Goal: Check status: Check status

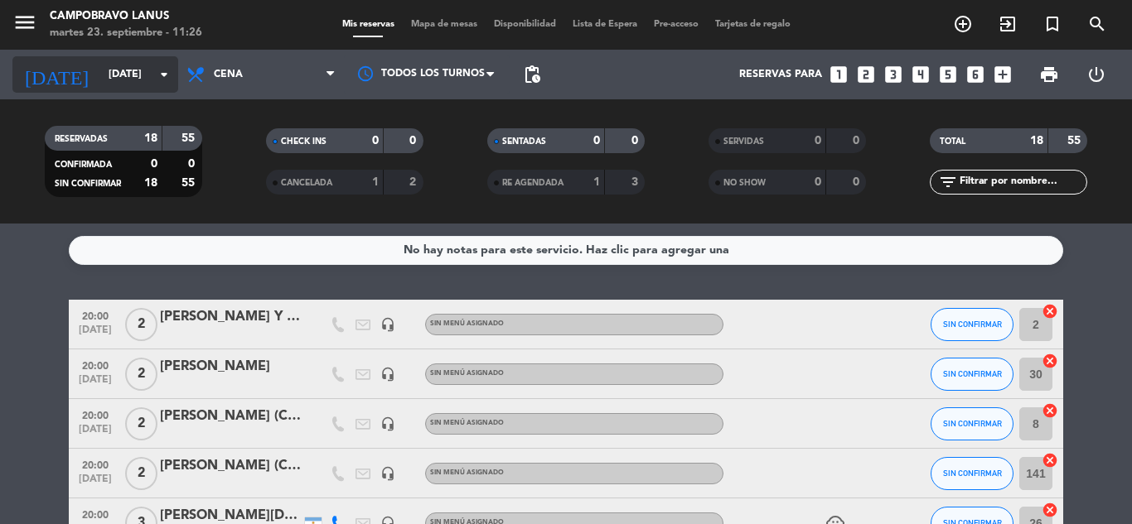
click at [100, 81] on input "[DATE]" at bounding box center [170, 74] width 140 height 28
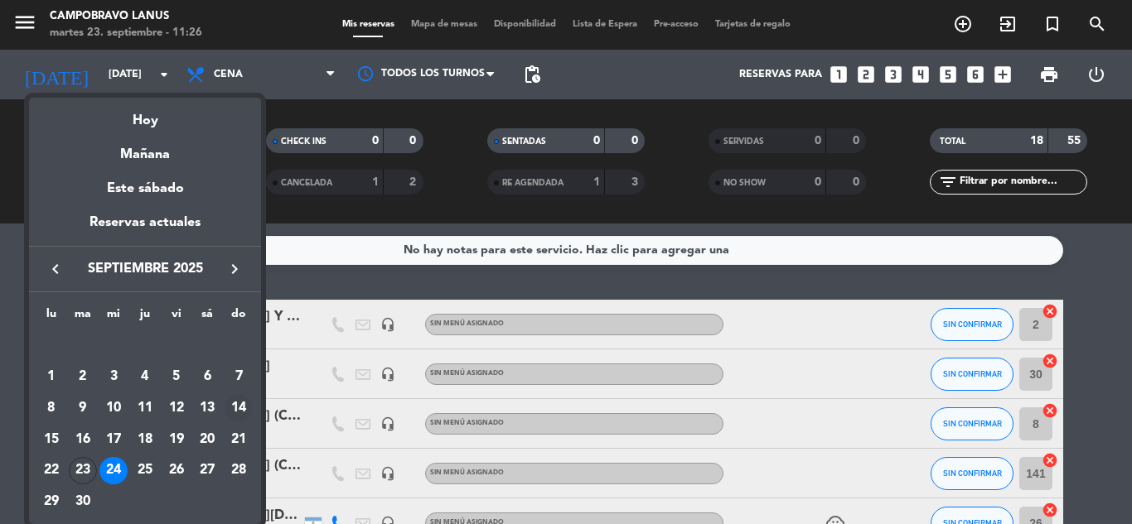
click at [240, 410] on div "14" at bounding box center [239, 408] width 28 height 28
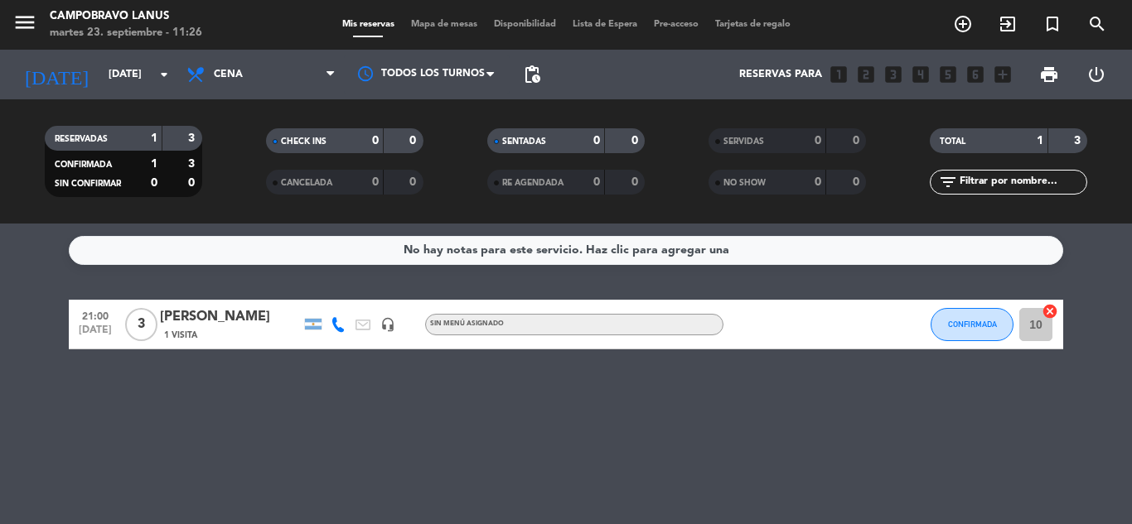
click at [331, 323] on icon at bounding box center [338, 324] width 15 height 15
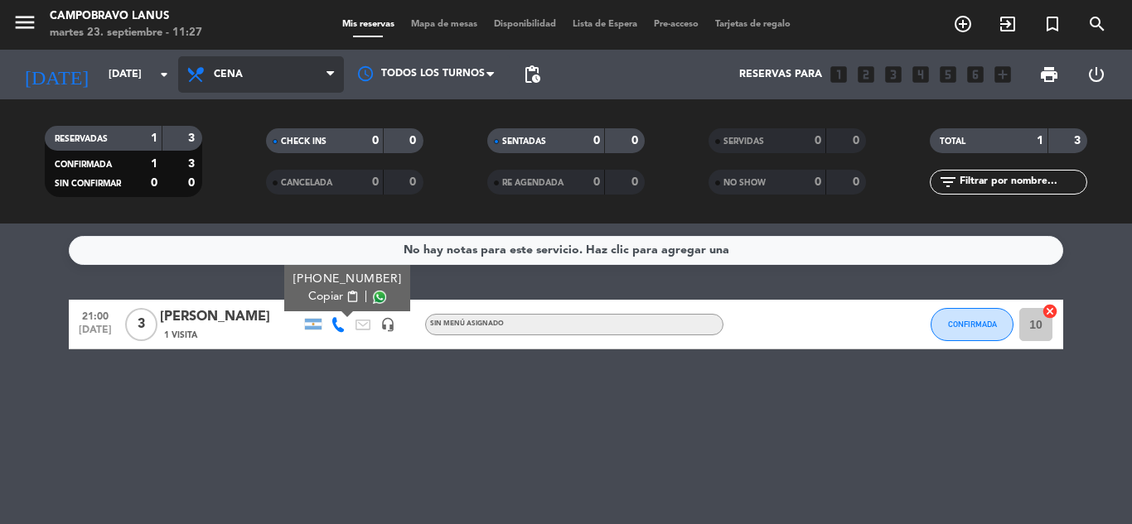
click at [271, 68] on span "Cena" at bounding box center [261, 74] width 166 height 36
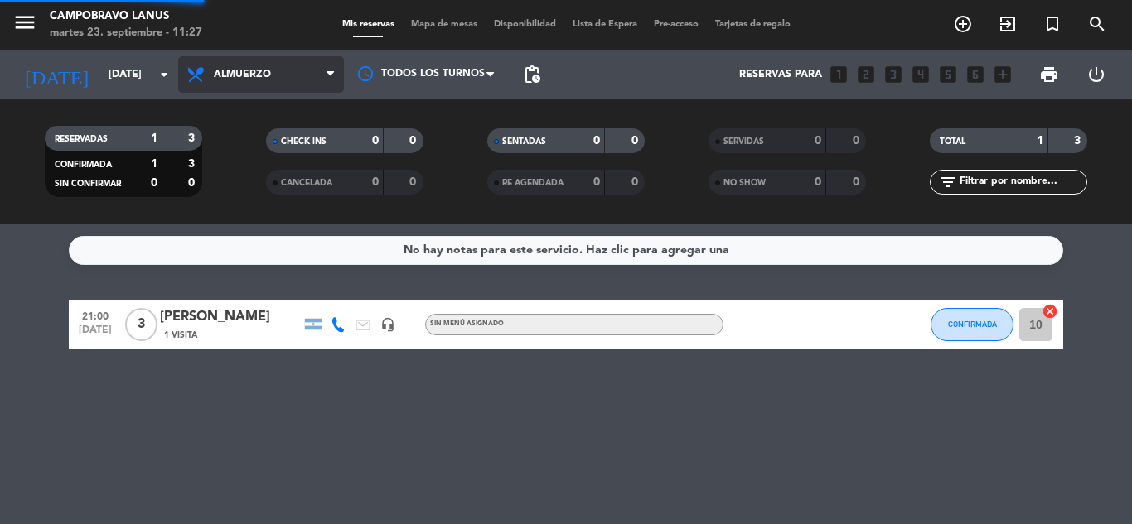
click at [255, 142] on div "menu CAMPOBRAVO [PERSON_NAME] [DATE] 23. septiembre - 11:27 Mis reservas Mapa d…" at bounding box center [566, 112] width 1132 height 224
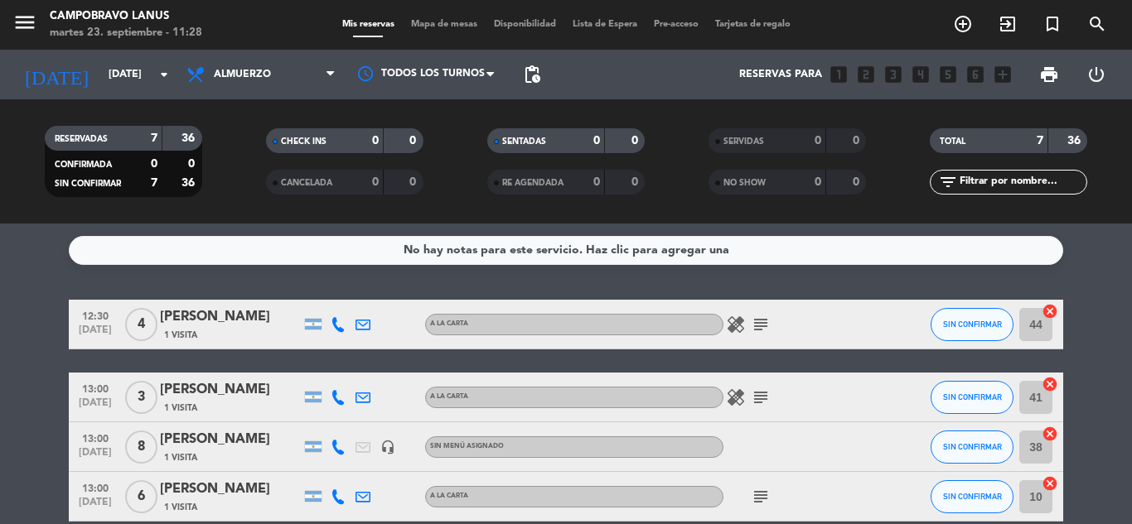
click at [343, 328] on icon at bounding box center [338, 324] width 15 height 15
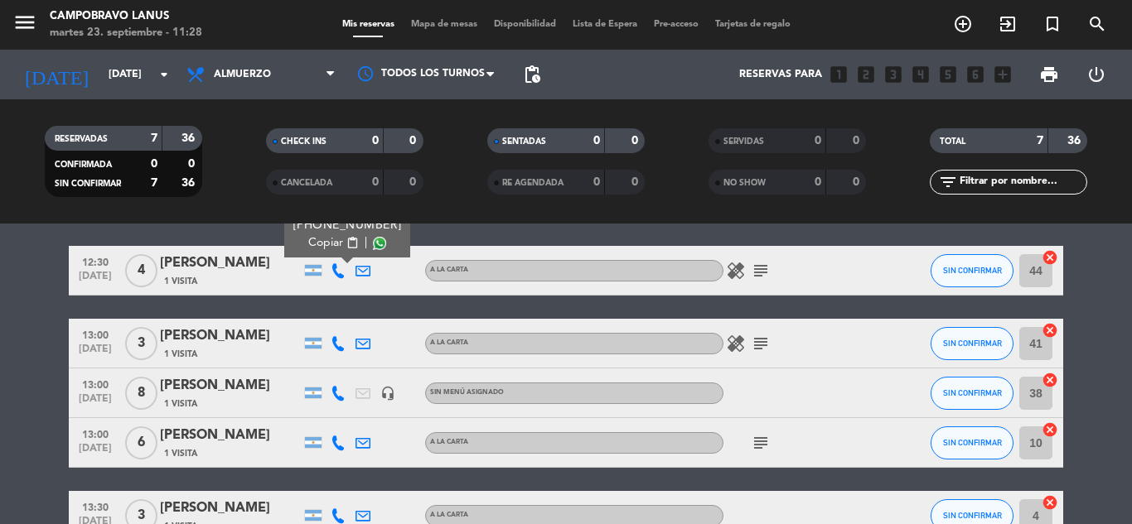
scroll to position [83, 0]
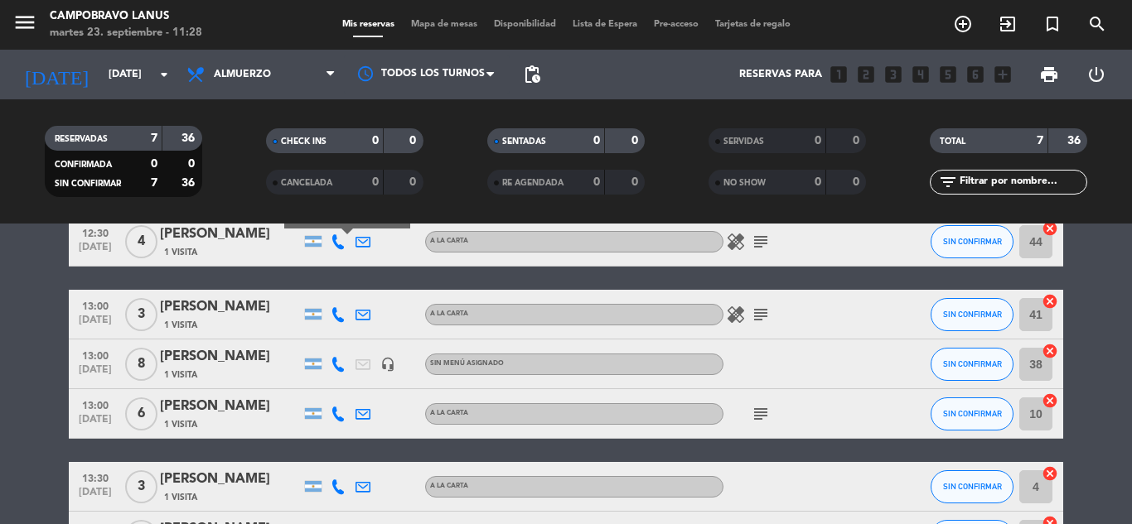
click at [334, 306] on div at bounding box center [338, 314] width 25 height 49
click at [334, 320] on icon at bounding box center [338, 314] width 15 height 15
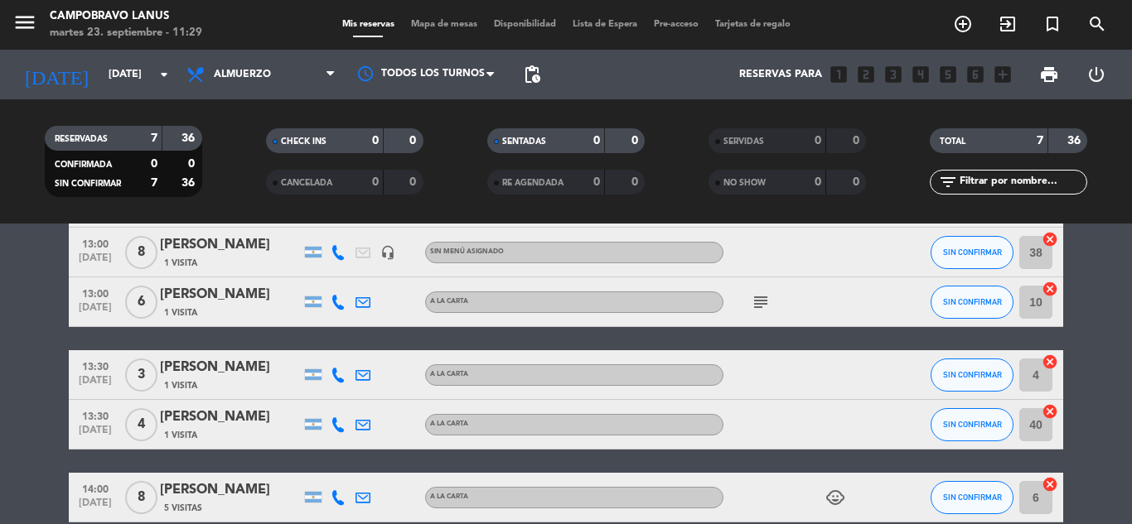
scroll to position [166, 0]
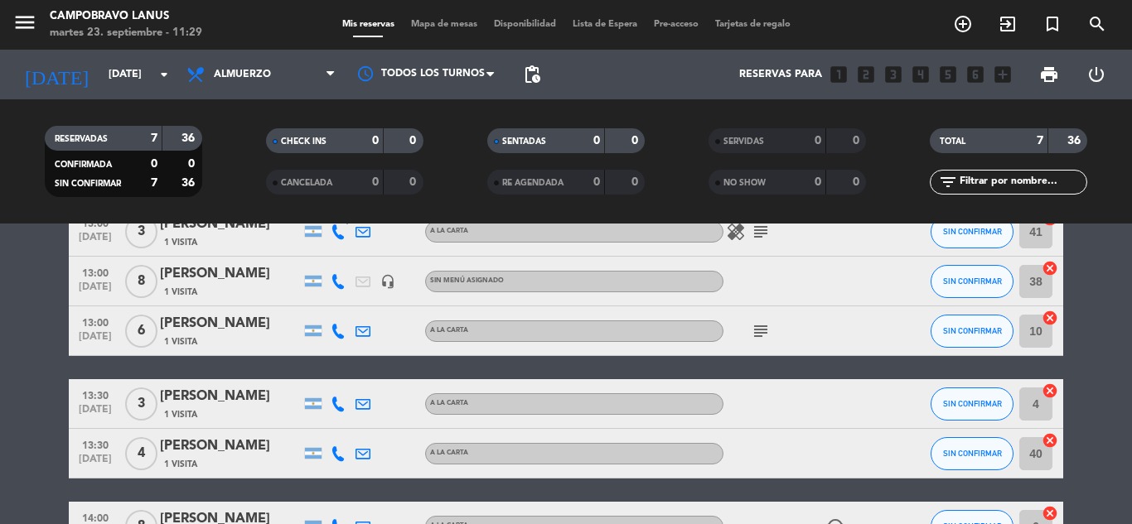
click at [337, 404] on icon at bounding box center [338, 404] width 15 height 15
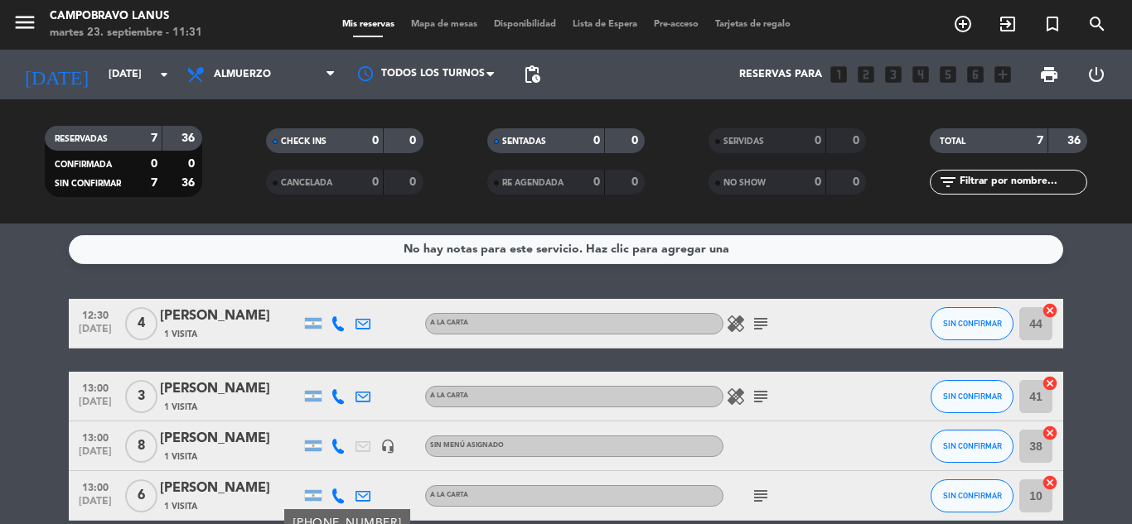
scroll to position [0, 0]
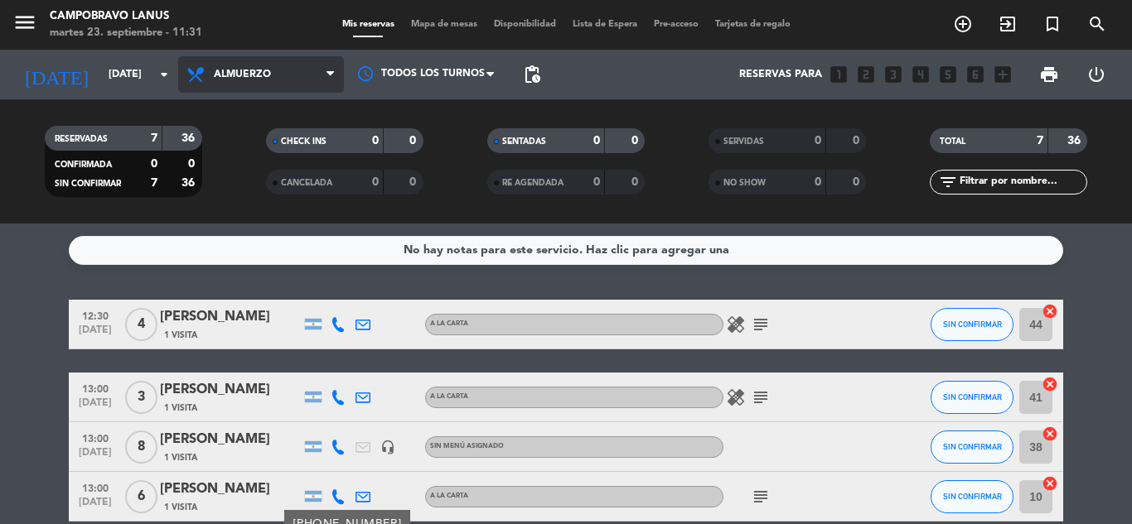
click at [263, 68] on span "Almuerzo" at bounding box center [261, 74] width 166 height 36
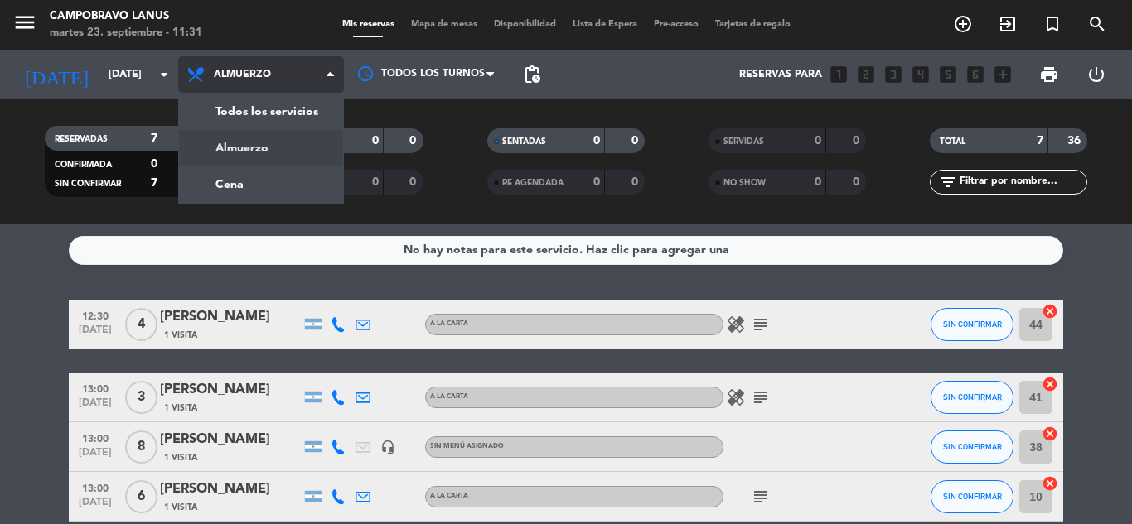
click at [268, 169] on div "menu CAMPOBRAVO [PERSON_NAME] [DATE] 23. septiembre - 11:31 Mis reservas Mapa d…" at bounding box center [566, 112] width 1132 height 224
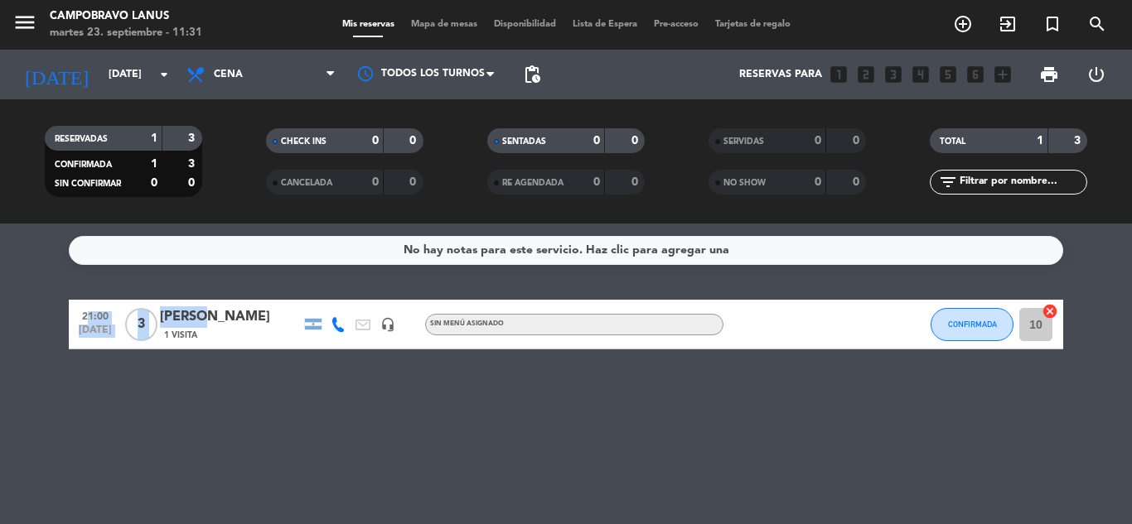
drag, startPoint x: 235, startPoint y: 326, endPoint x: 157, endPoint y: 296, distance: 84.2
click at [157, 296] on div "No hay notas para este servicio. Haz clic para agregar una 21:00 [DATE] 3 [PERS…" at bounding box center [566, 374] width 1132 height 301
click at [181, 369] on div "No hay notas para este servicio. Haz clic para agregar una 21:00 [DATE] 3 [PERS…" at bounding box center [566, 374] width 1132 height 301
click at [336, 321] on icon at bounding box center [338, 324] width 15 height 15
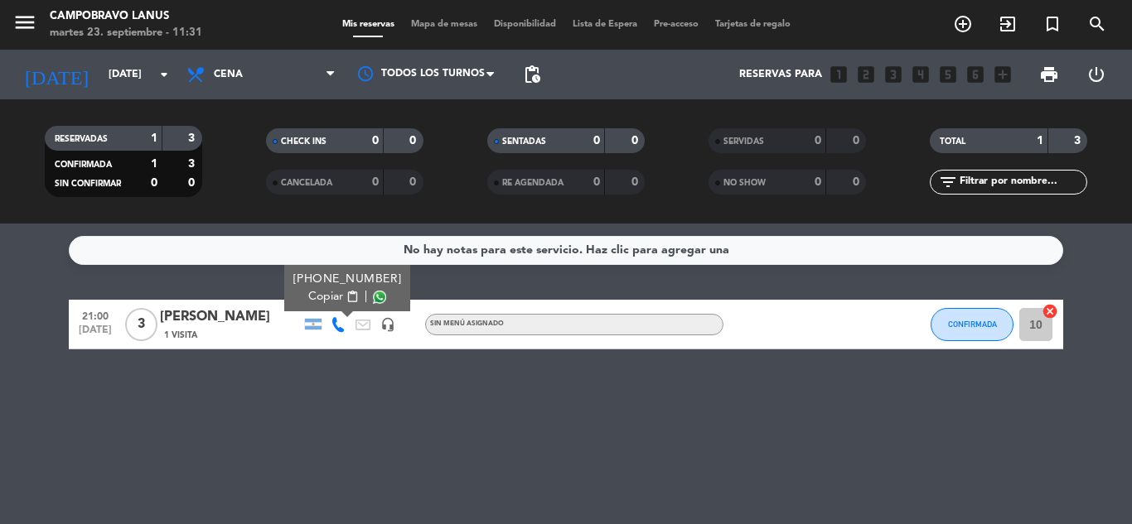
click at [299, 418] on div "No hay notas para este servicio. Haz clic para agregar una 21:00 [DATE] 3 [PERS…" at bounding box center [566, 374] width 1132 height 301
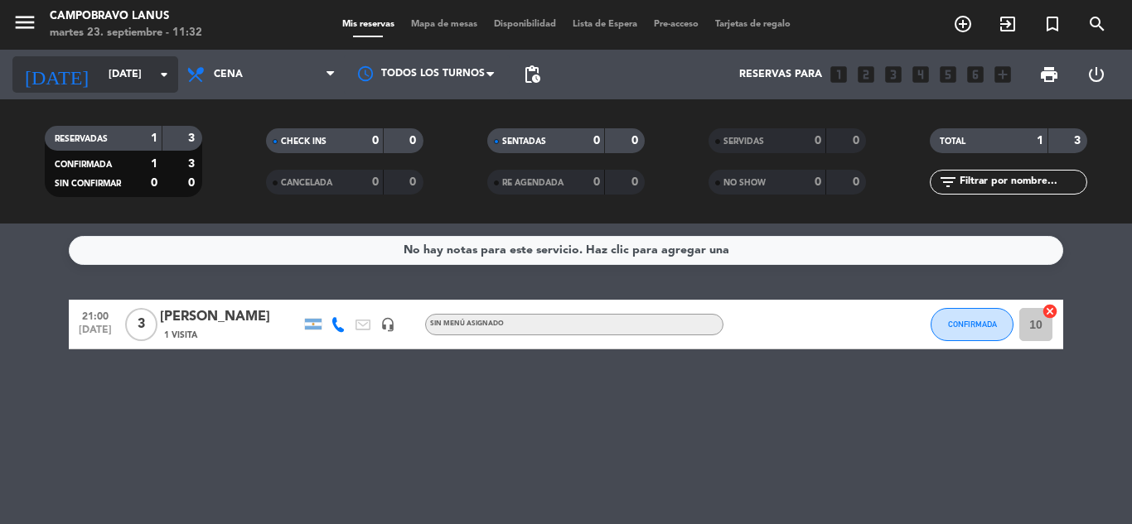
click at [100, 70] on input "[DATE]" at bounding box center [170, 74] width 140 height 28
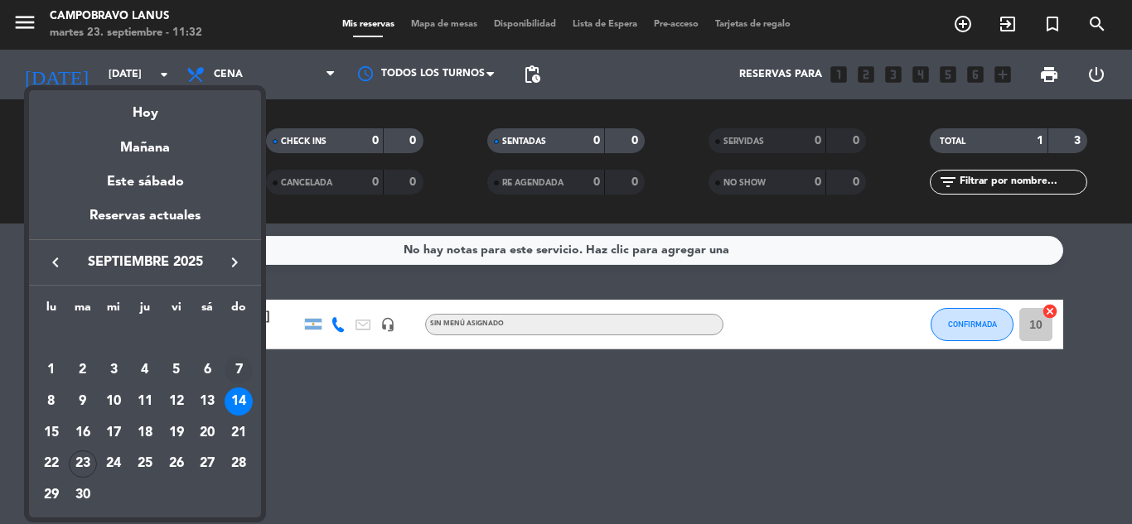
click at [244, 363] on div "7" at bounding box center [239, 370] width 28 height 28
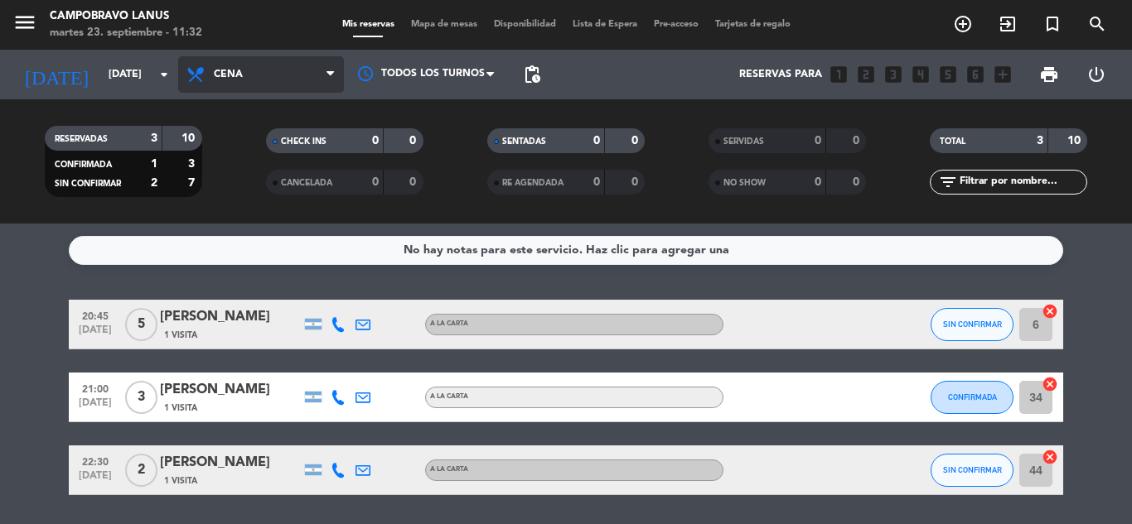
click at [214, 76] on span "Cena" at bounding box center [228, 75] width 29 height 12
click at [340, 329] on icon at bounding box center [338, 324] width 15 height 15
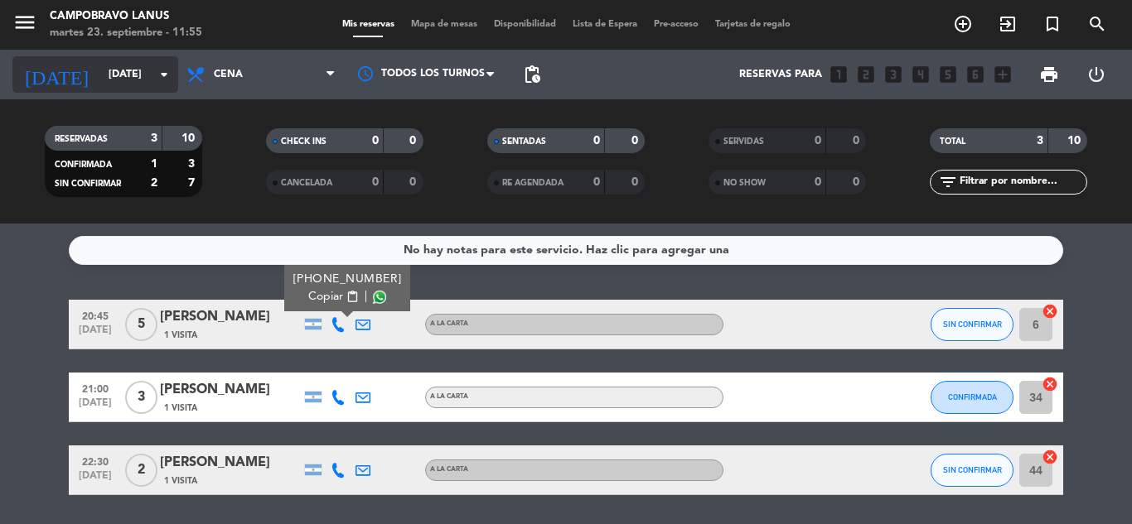
click at [118, 74] on input "[DATE]" at bounding box center [170, 74] width 140 height 28
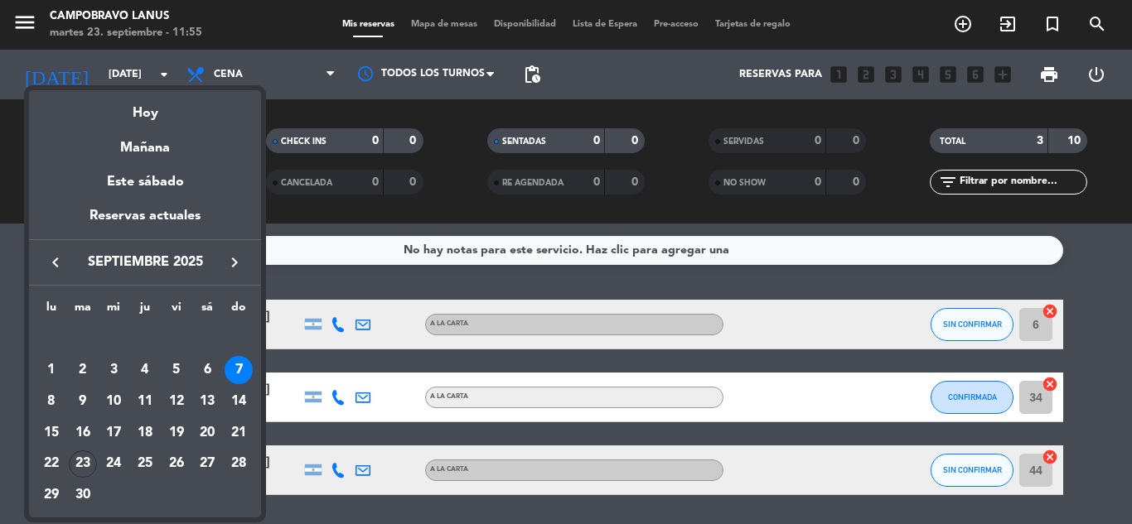
click at [240, 258] on icon "keyboard_arrow_right" at bounding box center [235, 263] width 20 height 20
click at [47, 263] on icon "keyboard_arrow_left" at bounding box center [56, 263] width 20 height 20
click at [87, 456] on div "23" at bounding box center [83, 465] width 28 height 28
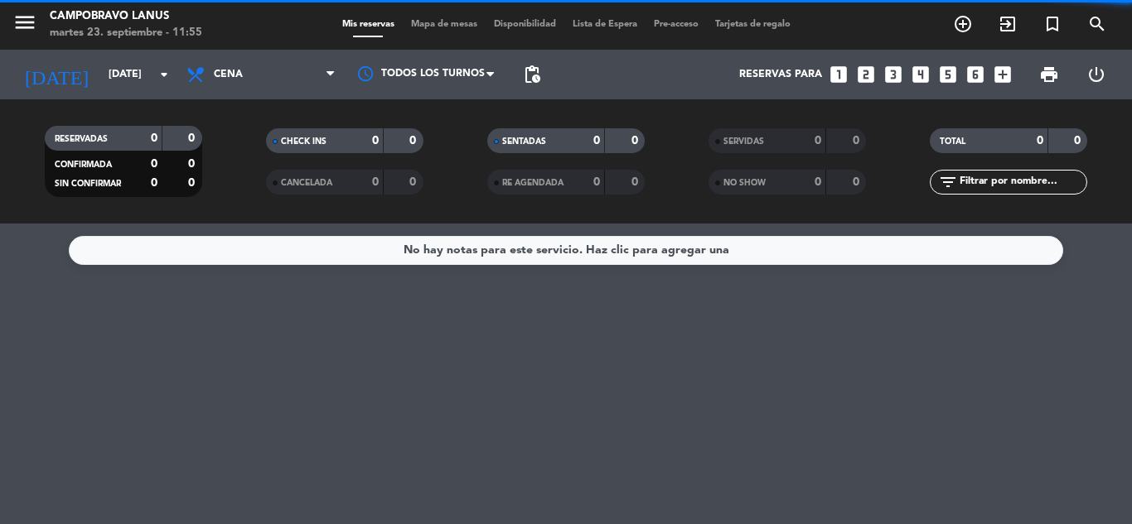
click at [268, 77] on span "Cena" at bounding box center [261, 74] width 166 height 36
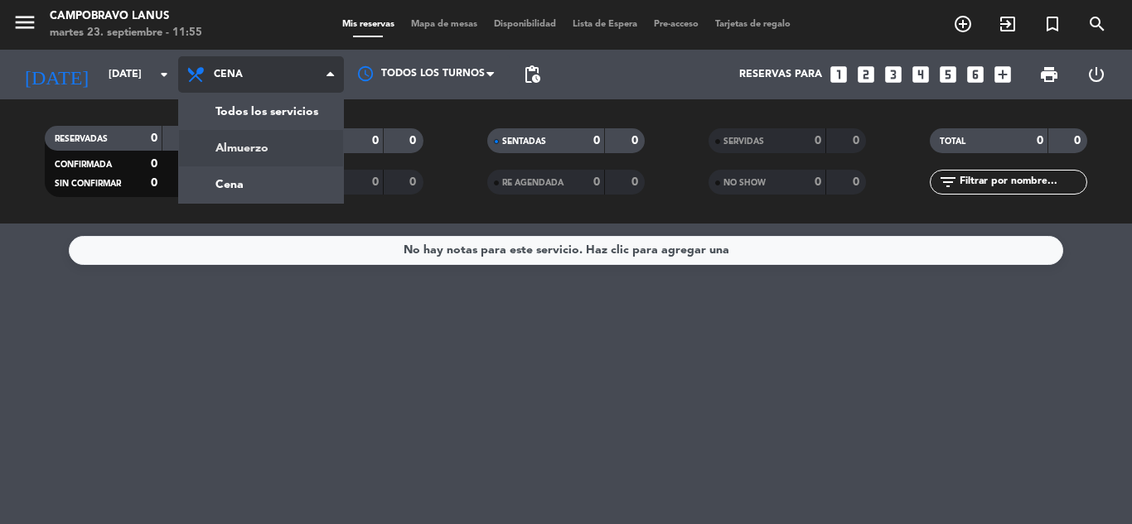
click at [258, 154] on div "menu CAMPOBRAVO [PERSON_NAME] [DATE] 23. septiembre - 11:55 Mis reservas Mapa d…" at bounding box center [566, 112] width 1132 height 224
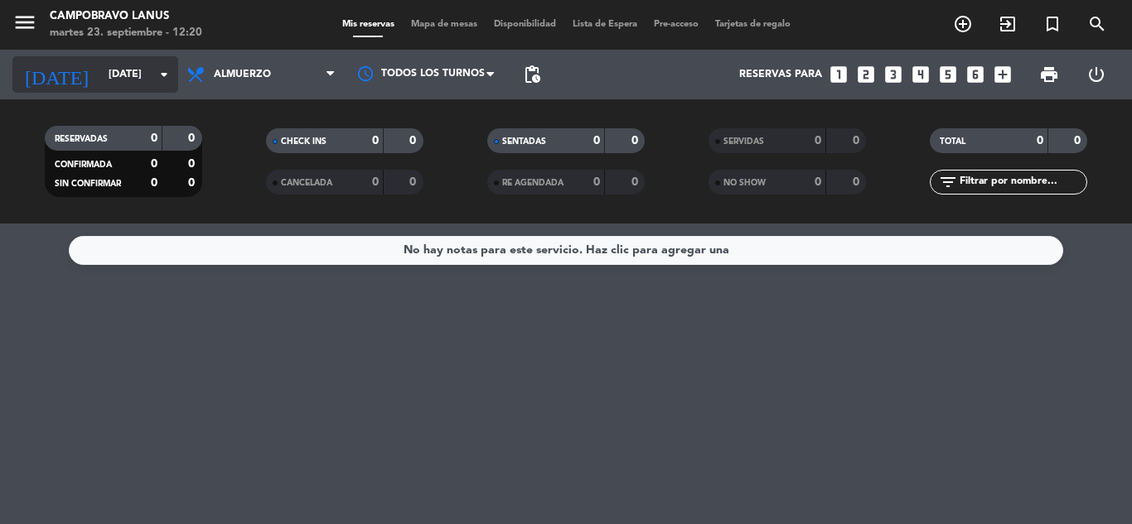
click at [152, 81] on input "[DATE]" at bounding box center [170, 74] width 140 height 28
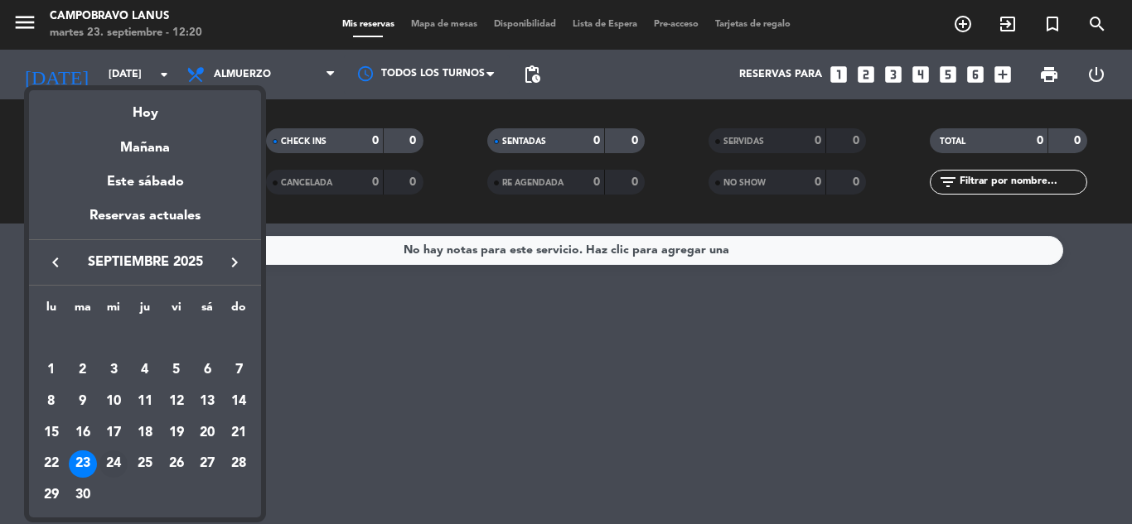
click at [117, 466] on div "24" at bounding box center [113, 465] width 28 height 28
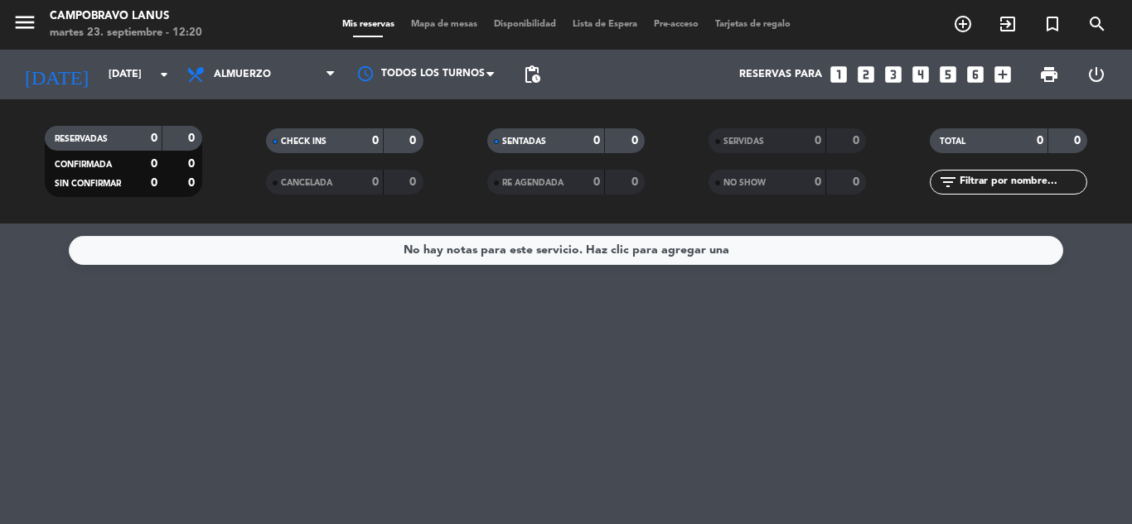
type input "[DATE]"
click at [277, 88] on span "Almuerzo" at bounding box center [261, 74] width 166 height 36
click at [262, 95] on div "Todos los servicios Almuerzo Cena Almuerzo Todos los servicios Almuerzo Cena" at bounding box center [261, 75] width 166 height 50
click at [265, 89] on span "Almuerzo" at bounding box center [261, 74] width 166 height 36
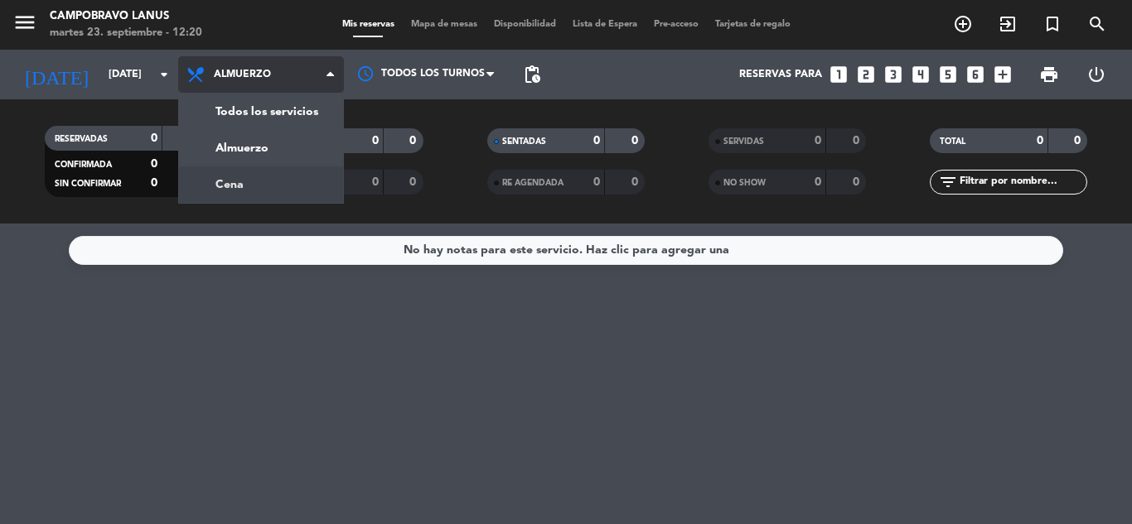
click at [241, 181] on div "menu CAMPOBRAVO [PERSON_NAME] [DATE] 23. septiembre - 12:20 Mis reservas Mapa d…" at bounding box center [566, 112] width 1132 height 224
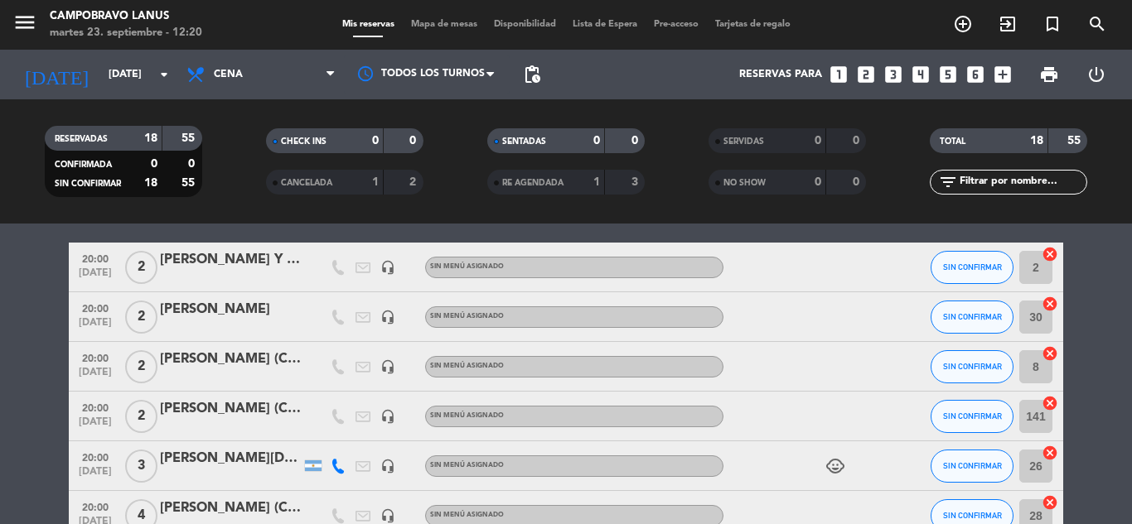
scroll to position [83, 0]
